Goal: Transaction & Acquisition: Purchase product/service

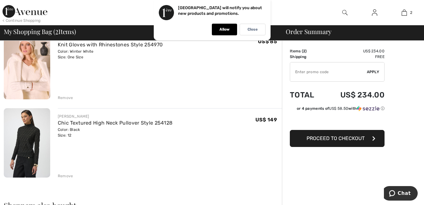
scroll to position [63, 0]
click at [31, 152] on img at bounding box center [27, 142] width 46 height 69
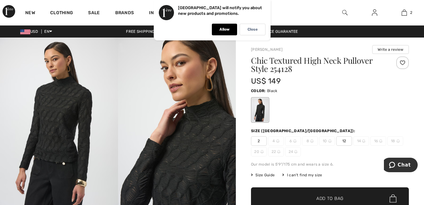
click at [74, 142] on img at bounding box center [59, 126] width 118 height 177
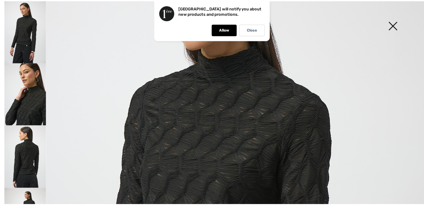
scroll to position [95, 0]
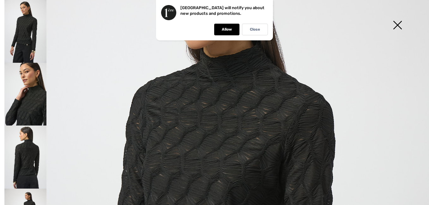
click at [398, 24] on img at bounding box center [397, 25] width 32 height 33
